Goal: Transaction & Acquisition: Obtain resource

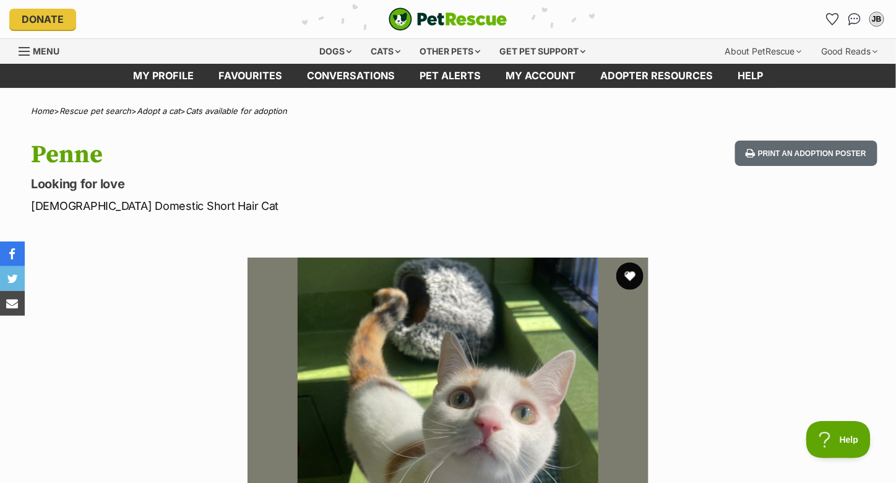
click at [627, 275] on button "favourite" at bounding box center [630, 275] width 27 height 27
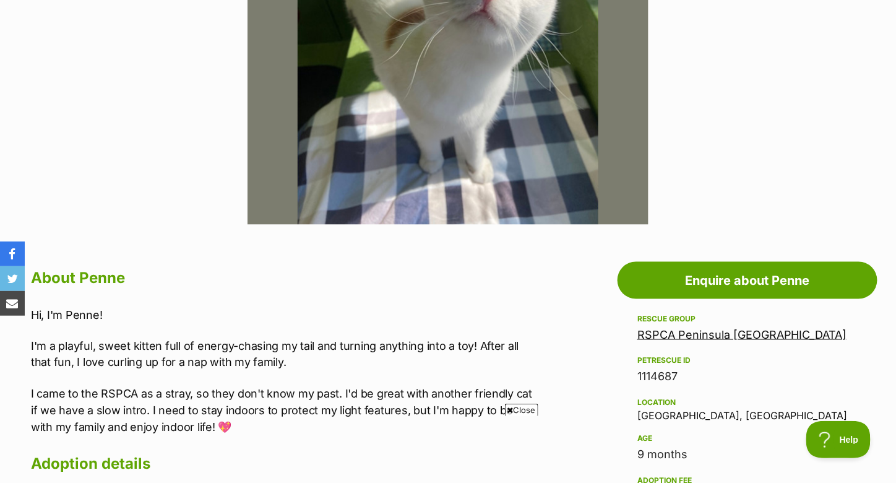
scroll to position [248, 0]
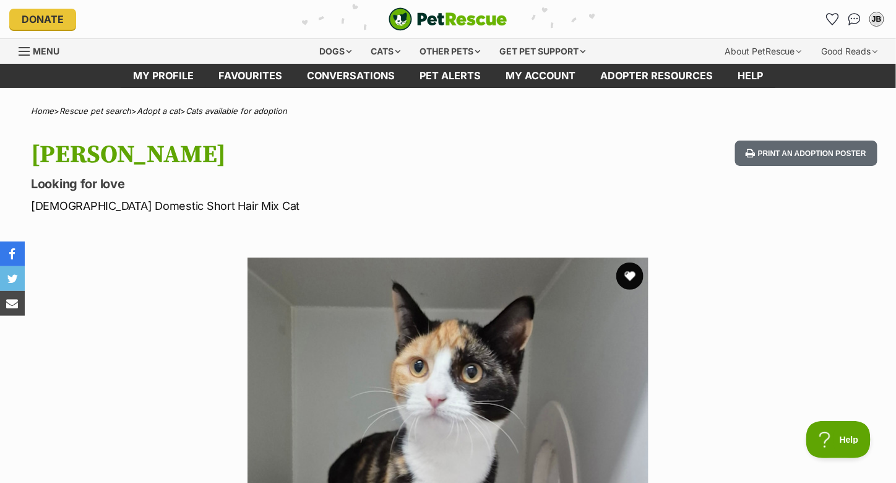
click at [628, 276] on button "favourite" at bounding box center [630, 275] width 27 height 27
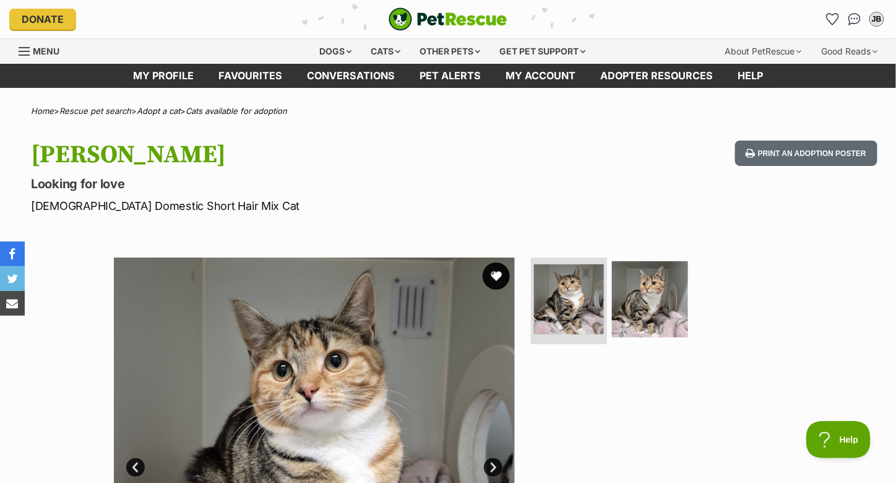
click at [496, 272] on button "favourite" at bounding box center [496, 275] width 27 height 27
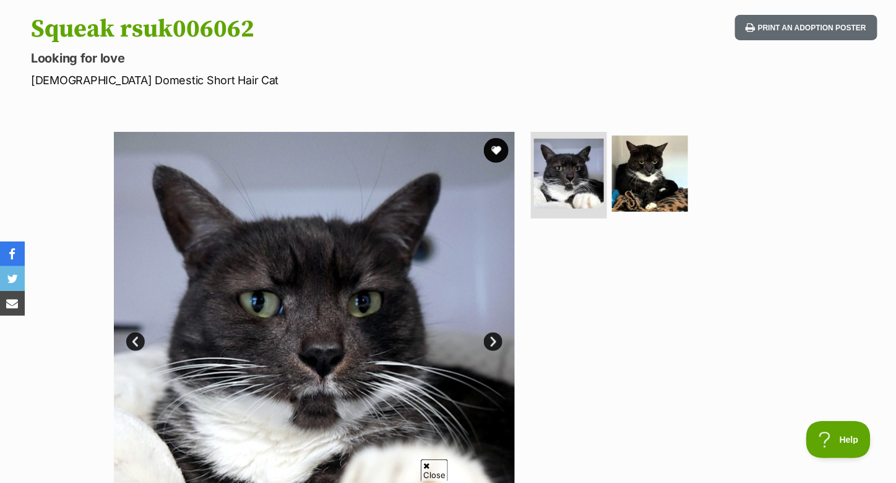
scroll to position [124, 0]
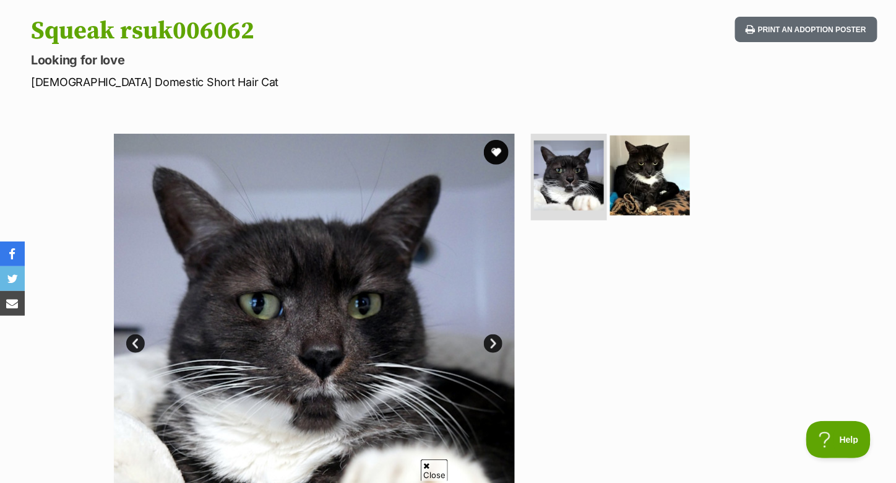
click at [638, 180] on img at bounding box center [650, 176] width 80 height 80
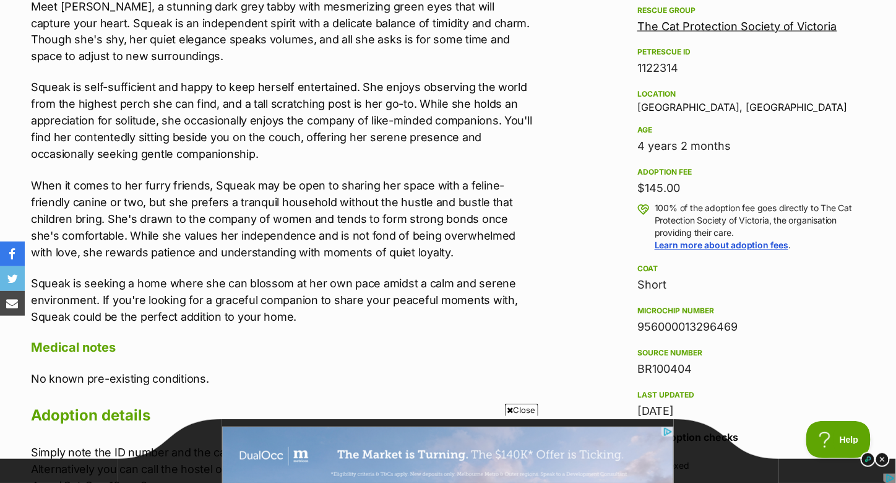
scroll to position [743, 0]
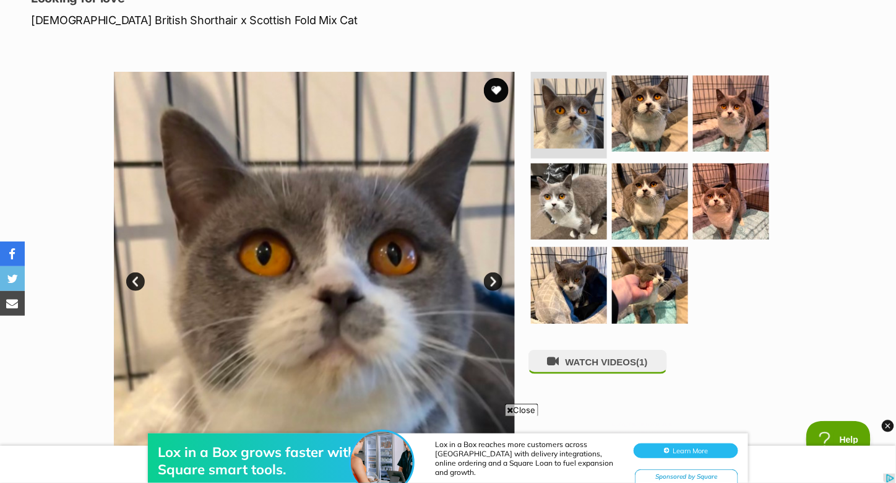
click at [493, 275] on link "Next" at bounding box center [493, 281] width 19 height 19
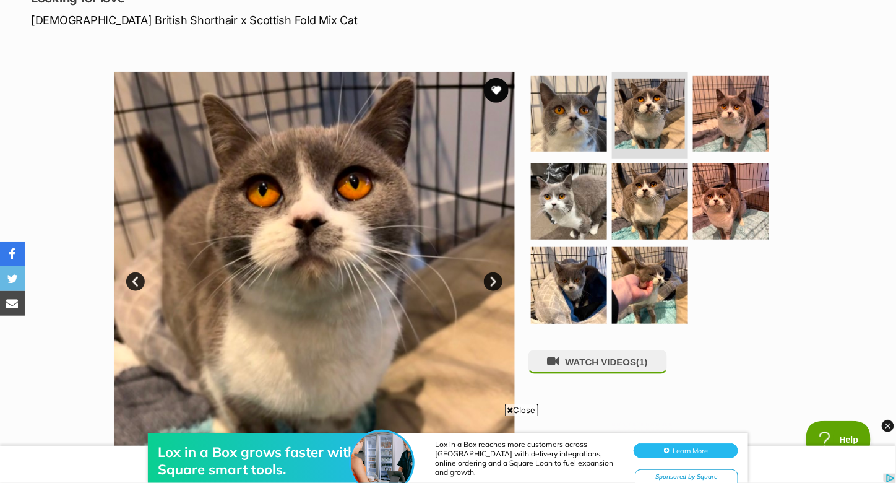
click at [493, 275] on link "Next" at bounding box center [493, 281] width 19 height 19
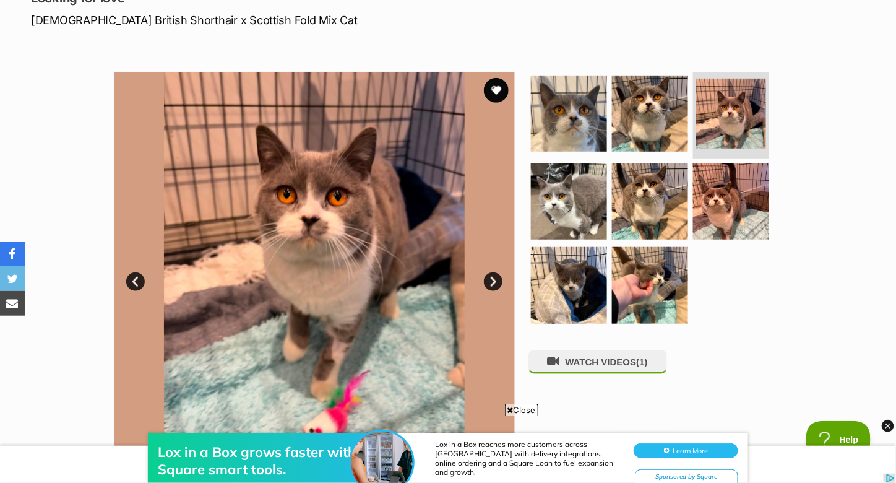
click at [493, 275] on link "Next" at bounding box center [493, 281] width 19 height 19
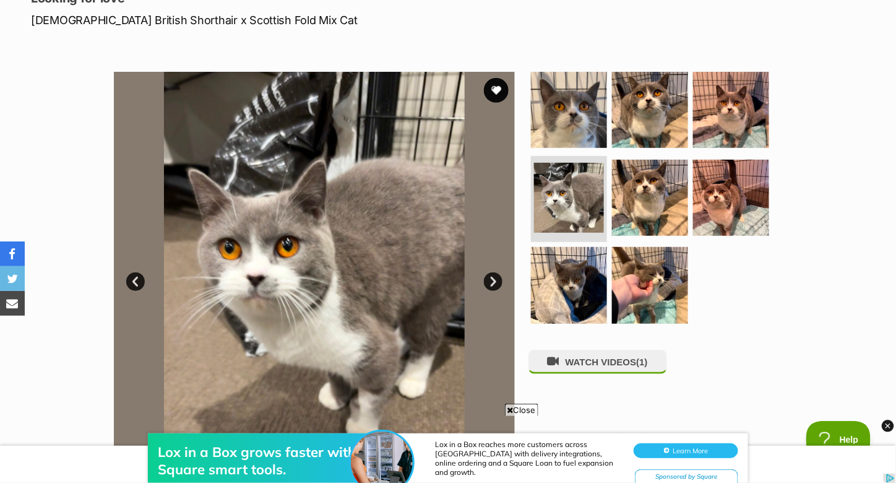
click at [493, 275] on link "Next" at bounding box center [493, 281] width 19 height 19
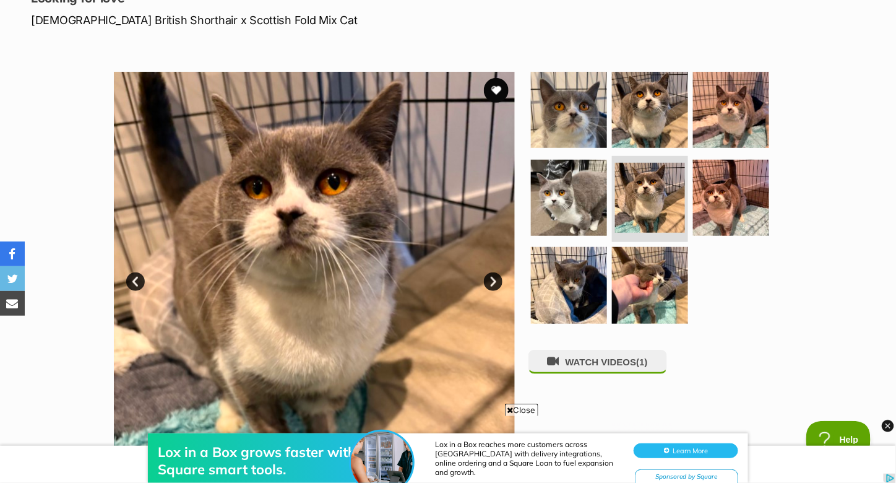
click at [493, 275] on link "Next" at bounding box center [493, 281] width 19 height 19
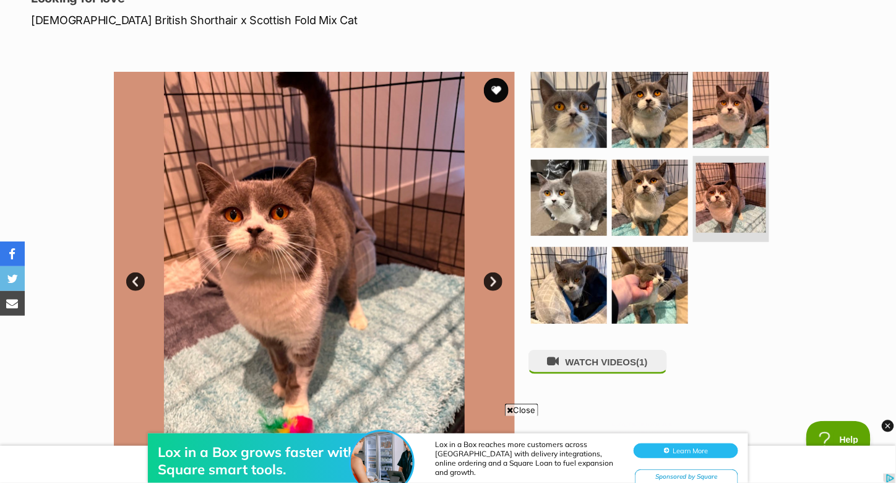
click at [493, 275] on link "Next" at bounding box center [493, 281] width 19 height 19
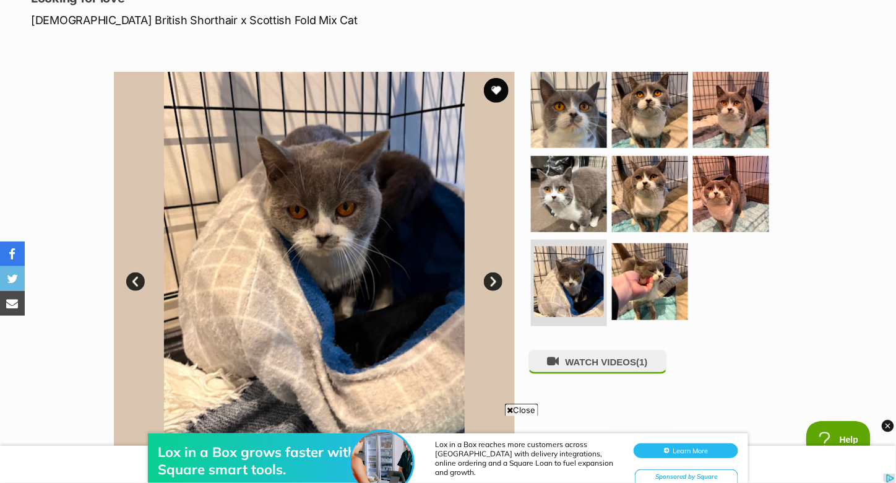
click at [493, 275] on link "Next" at bounding box center [493, 281] width 19 height 19
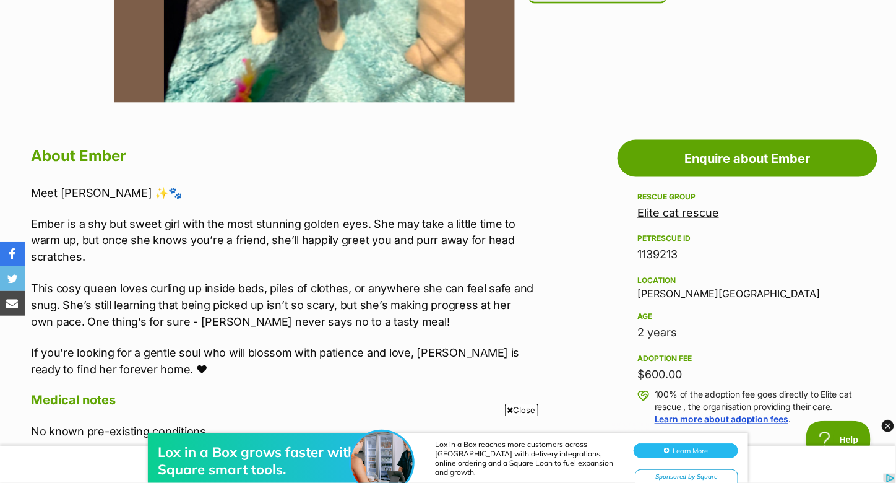
scroll to position [557, 0]
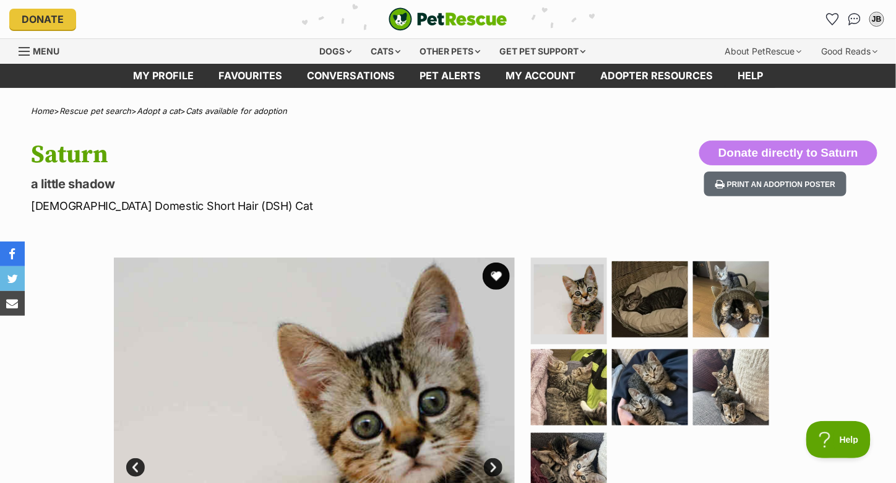
click at [498, 281] on button "favourite" at bounding box center [496, 275] width 27 height 27
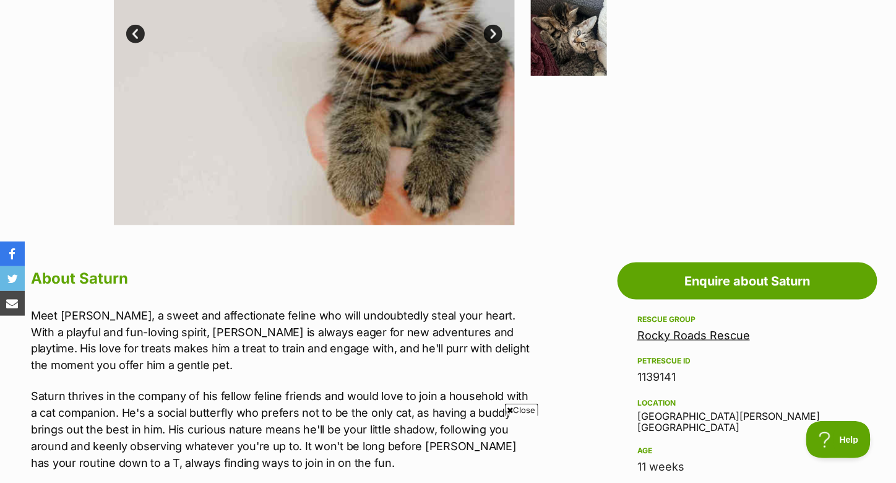
scroll to position [186, 0]
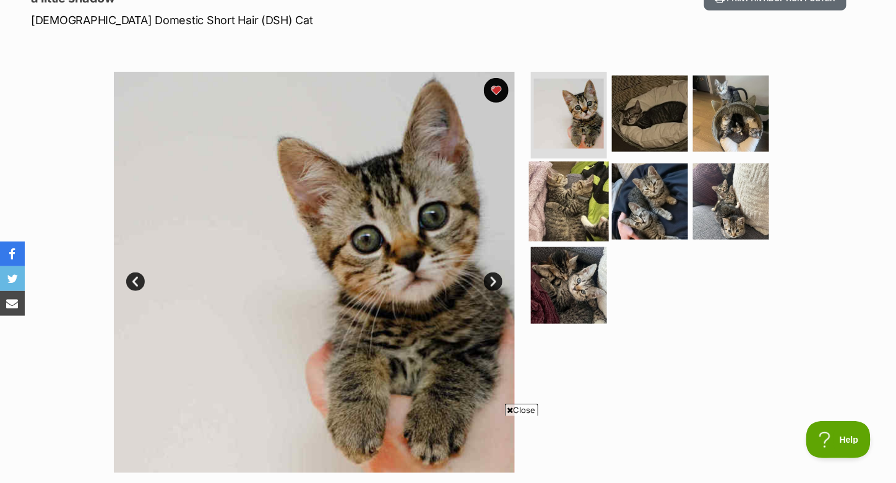
click at [584, 192] on img at bounding box center [569, 201] width 80 height 80
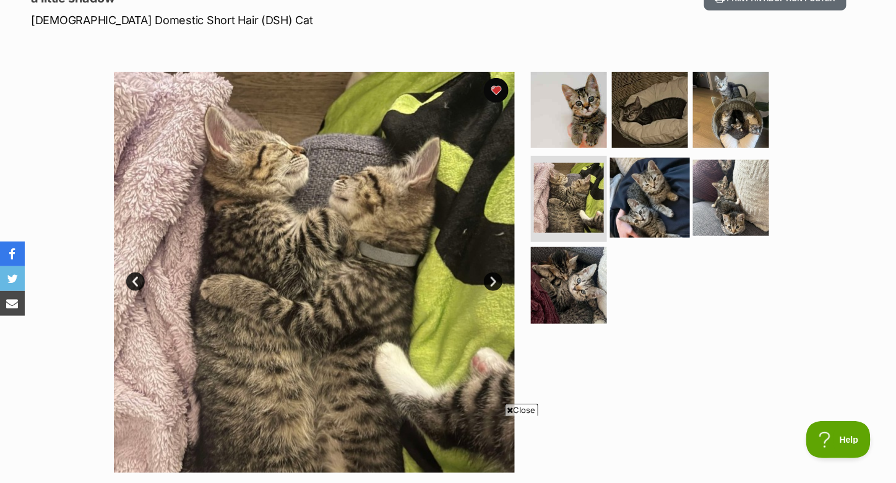
click at [639, 204] on img at bounding box center [650, 197] width 80 height 80
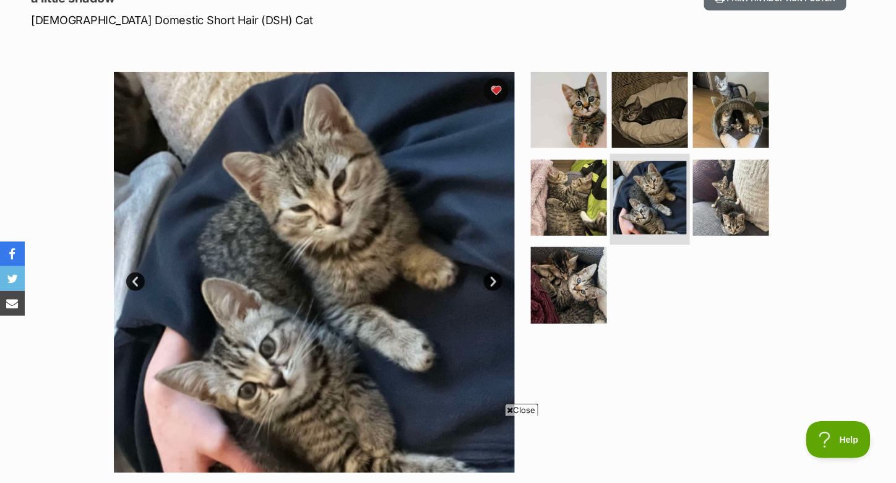
click at [639, 204] on img at bounding box center [651, 198] width 74 height 74
click at [672, 197] on img at bounding box center [651, 198] width 74 height 74
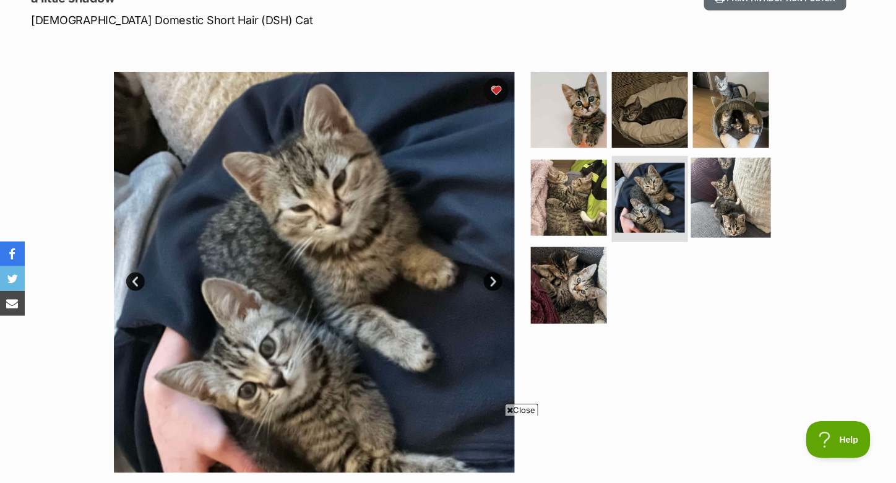
click at [723, 196] on img at bounding box center [732, 197] width 80 height 80
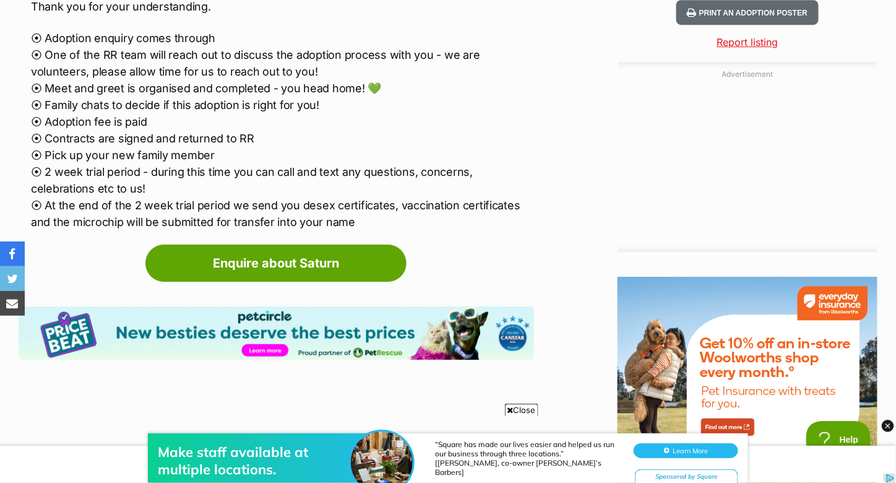
scroll to position [1300, 0]
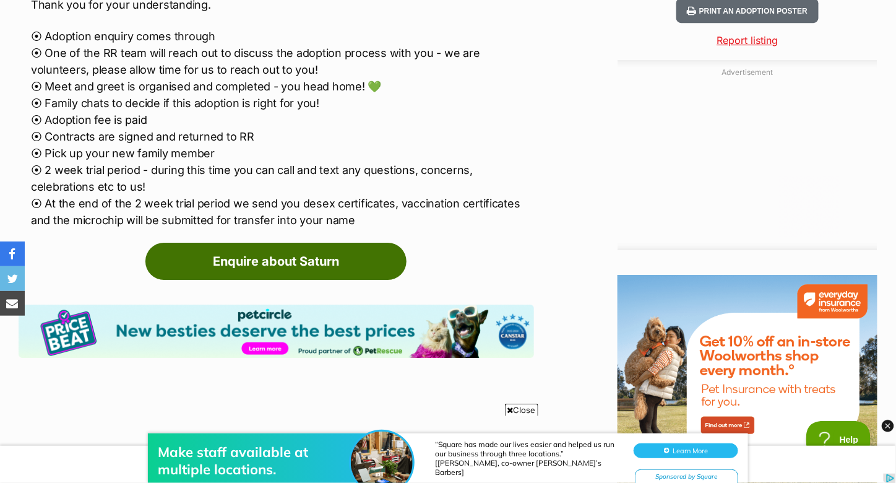
click at [284, 275] on link "Enquire about Saturn" at bounding box center [275, 261] width 261 height 37
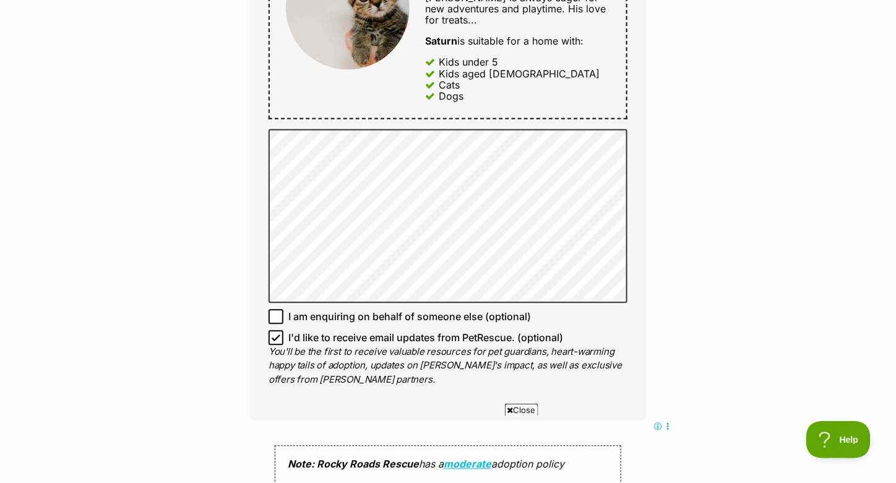
click at [272, 334] on icon at bounding box center [276, 338] width 9 height 9
click at [272, 331] on input "I'd like to receive email updates from PetRescue. (optional)" at bounding box center [276, 338] width 15 height 15
checkbox input "false"
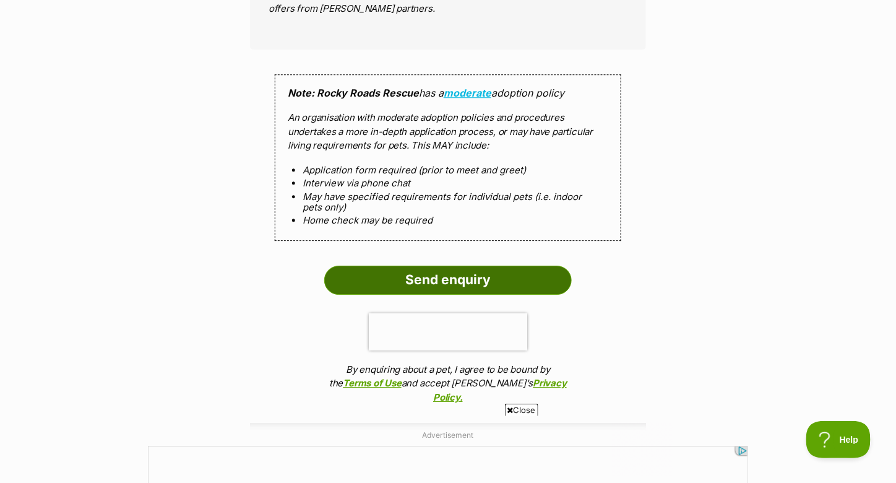
click at [500, 266] on input "Send enquiry" at bounding box center [448, 280] width 248 height 28
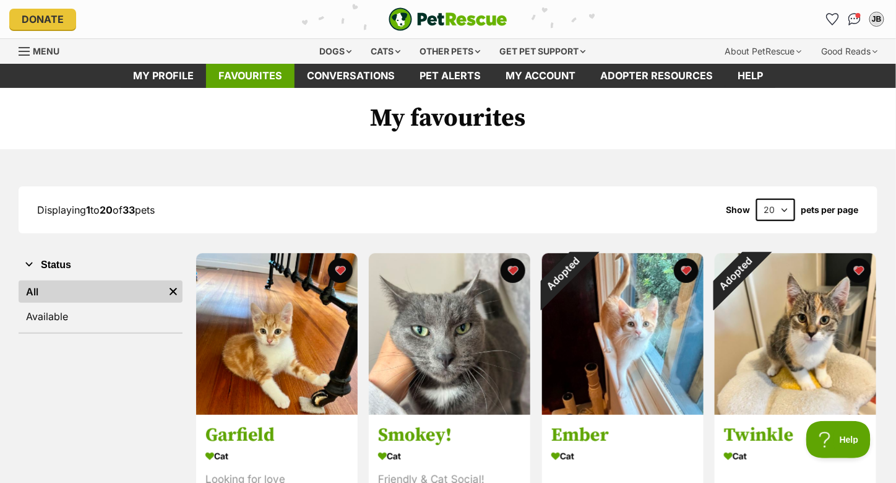
click at [243, 71] on link "Favourites" at bounding box center [250, 76] width 89 height 24
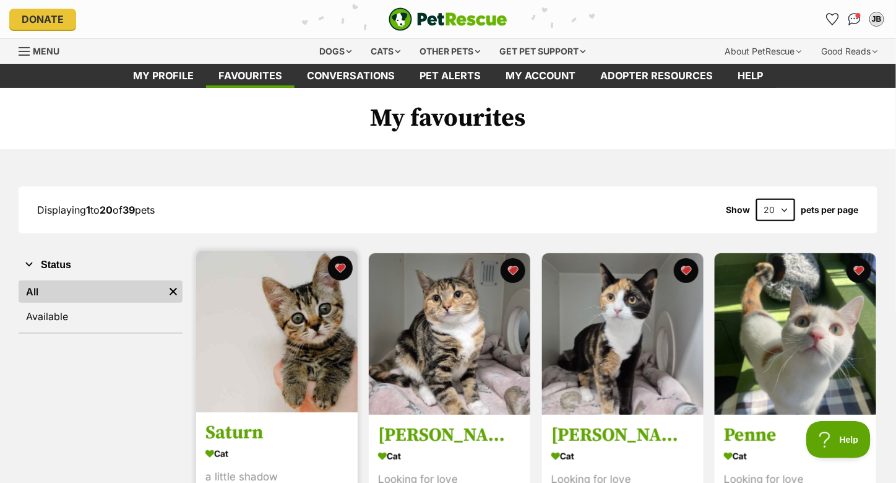
click at [303, 334] on img at bounding box center [277, 332] width 162 height 162
